Goal: Task Accomplishment & Management: Use online tool/utility

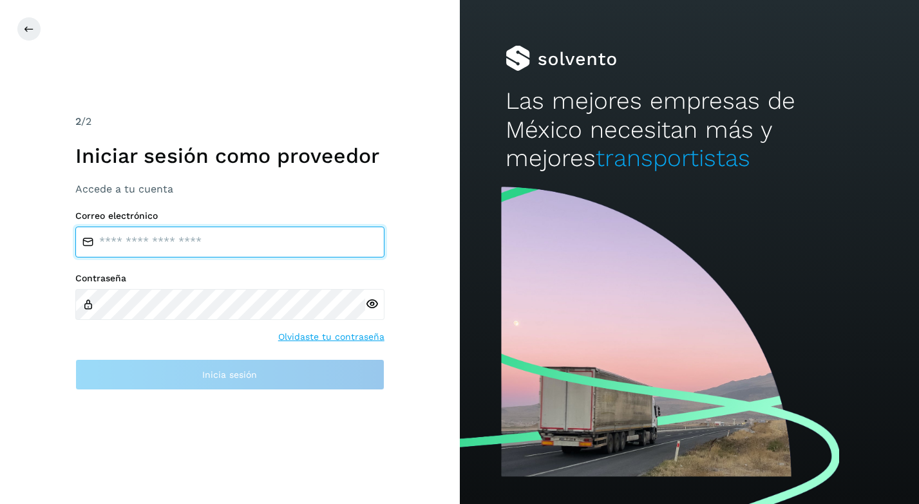
type input "**********"
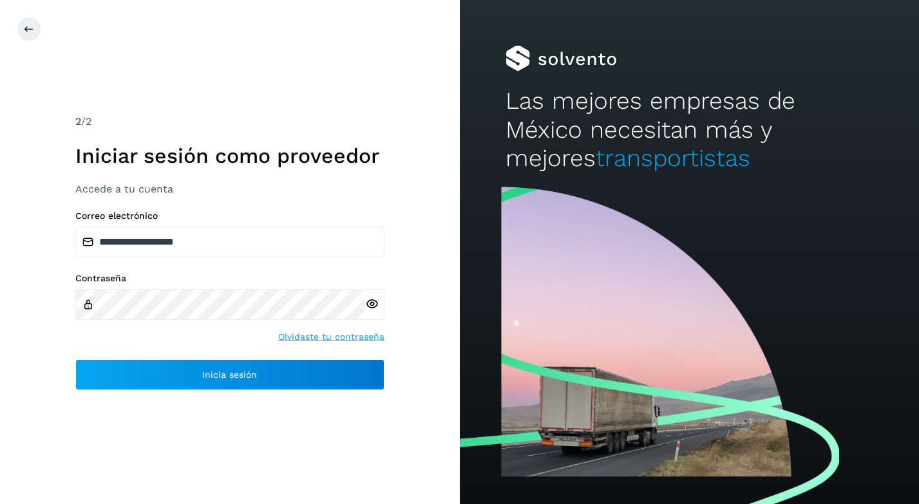
click at [276, 287] on div "Contraseña" at bounding box center [229, 296] width 309 height 47
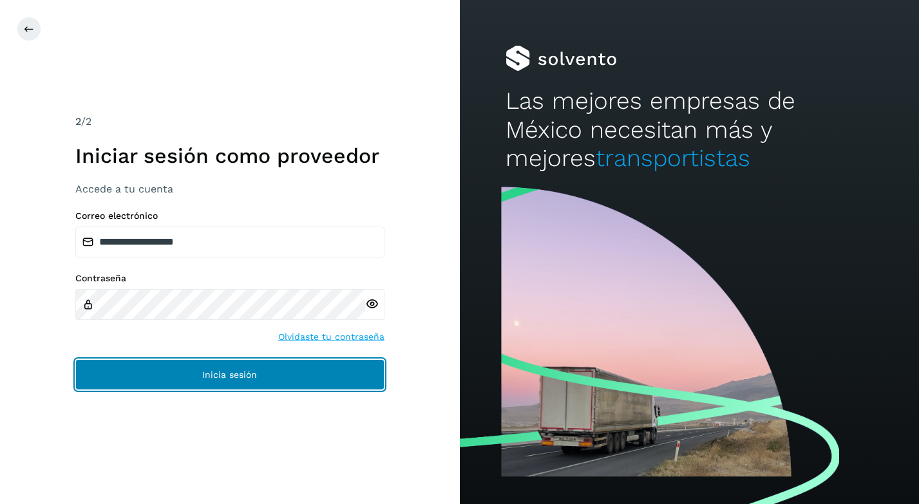
click at [190, 373] on button "Inicia sesión" at bounding box center [229, 374] width 309 height 31
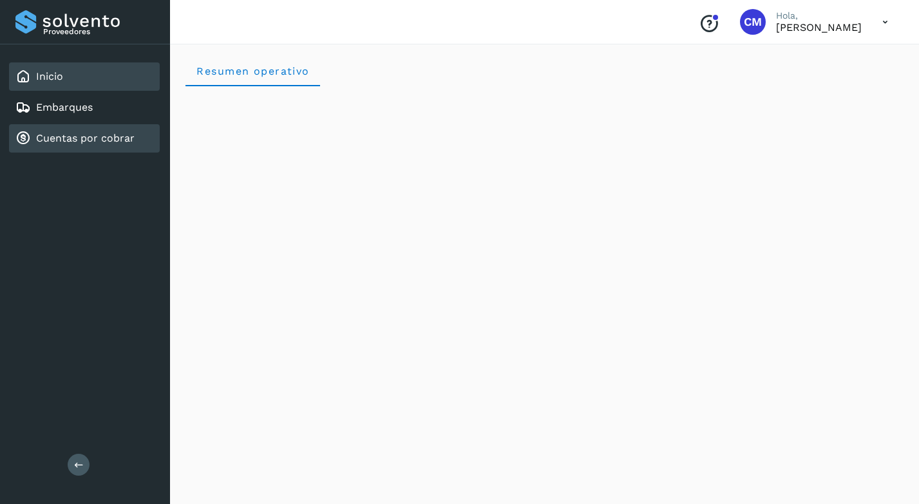
click at [63, 131] on div "Cuentas por cobrar" at bounding box center [74, 138] width 119 height 15
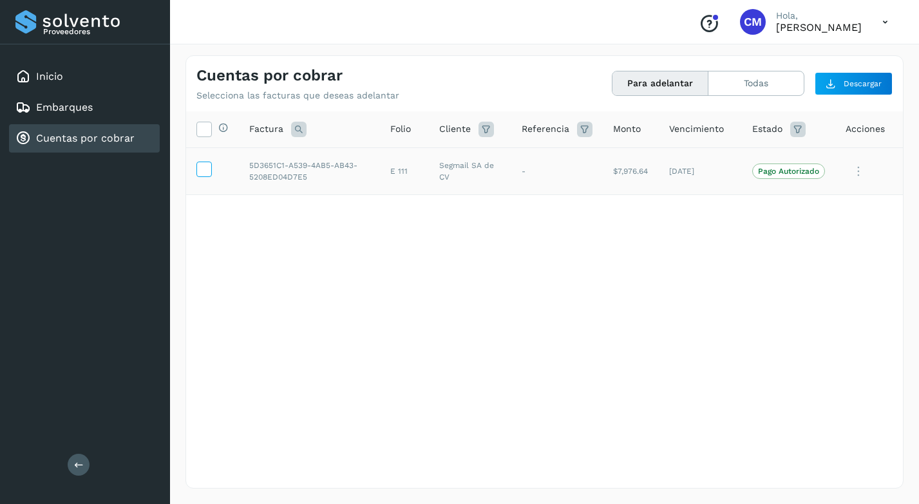
click at [207, 167] on icon at bounding box center [204, 169] width 14 height 14
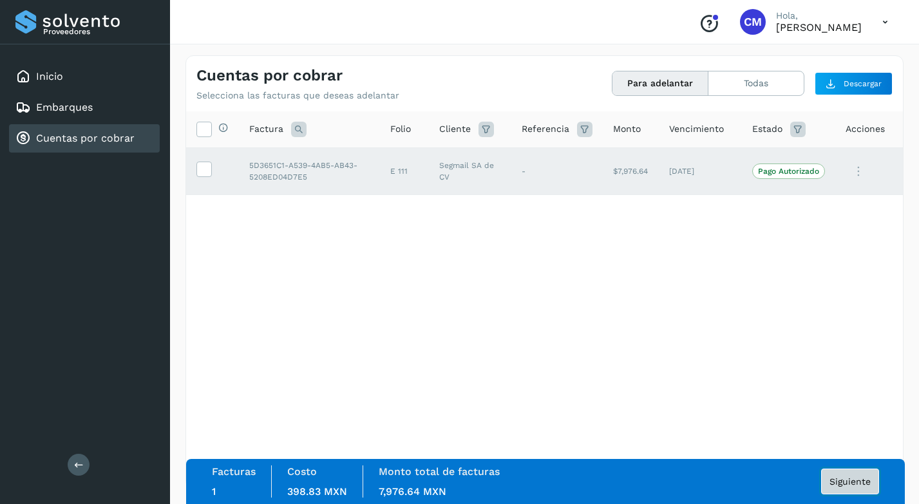
click at [839, 478] on span "Siguiente" at bounding box center [849, 481] width 41 height 9
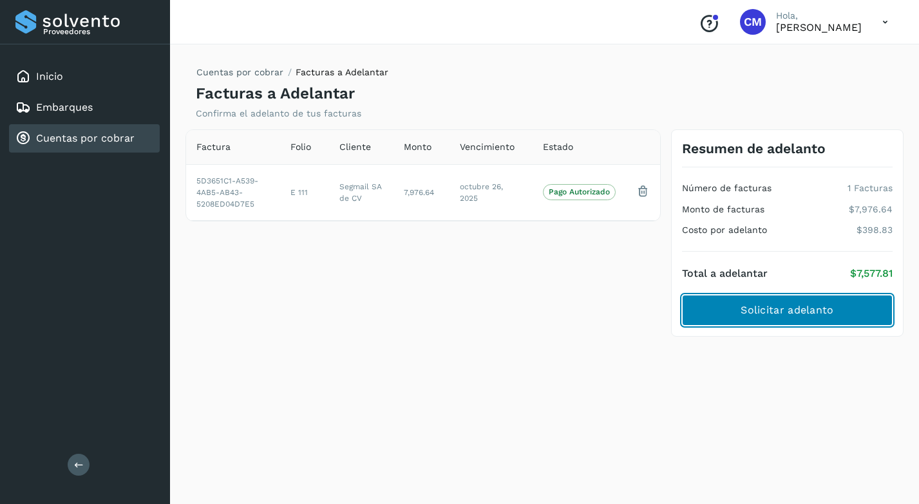
click at [826, 301] on button "Solicitar adelanto" at bounding box center [787, 310] width 211 height 31
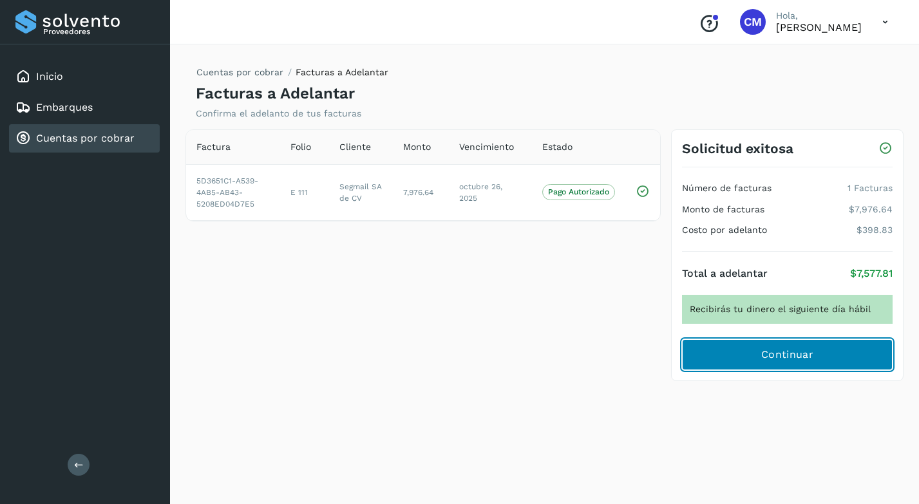
click at [780, 361] on span "Continuar" at bounding box center [787, 355] width 52 height 14
